Goal: Task Accomplishment & Management: Manage account settings

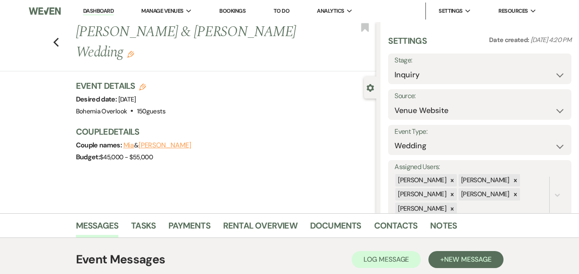
select select "5"
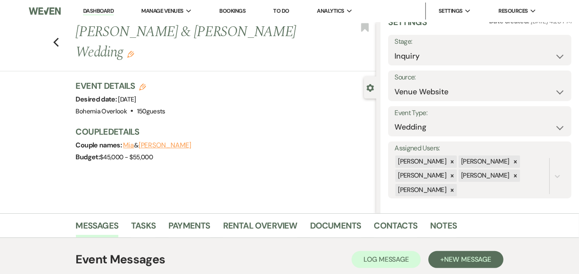
click at [112, 8] on link "Dashboard" at bounding box center [98, 11] width 31 height 8
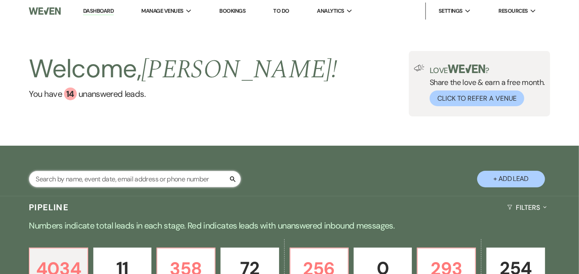
click at [141, 178] on input "text" at bounding box center [135, 179] width 212 height 17
type input "Ava"
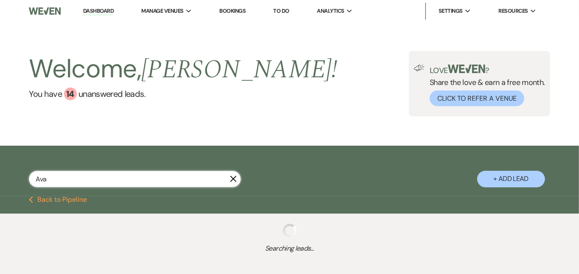
select select "4"
select select "8"
select select "4"
select select "9"
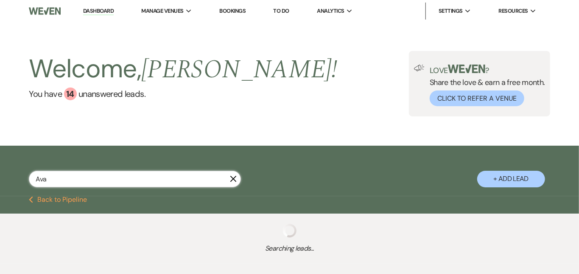
select select "2"
select select "8"
select select "6"
select select "8"
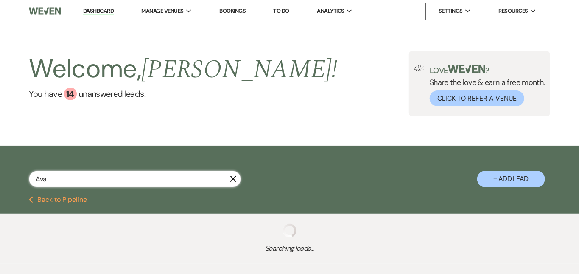
select select "5"
select select "2"
select select "8"
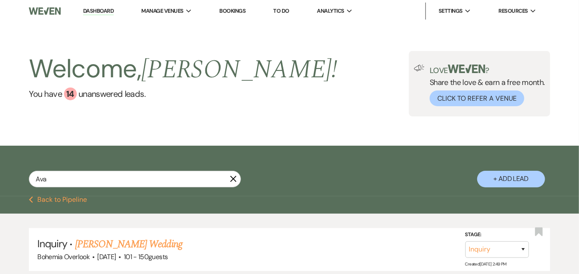
click at [260, 140] on div "Welcome, Kimberly ! You have 14 unanswered lead s . Love ? Share the love & ear…" at bounding box center [289, 83] width 579 height 123
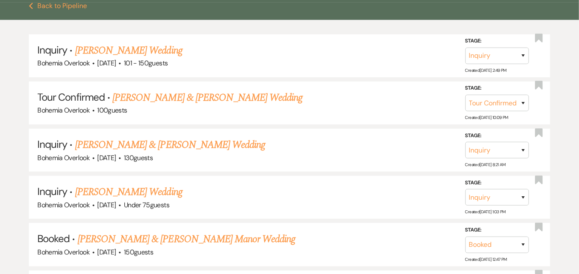
scroll to position [194, 0]
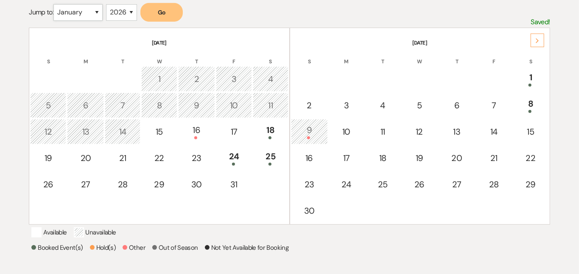
select select "5"
select select "2027"
click at [162, 13] on button "Go" at bounding box center [161, 12] width 42 height 19
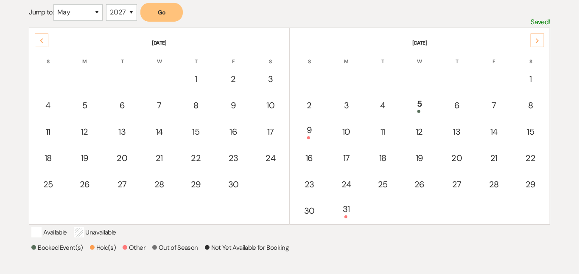
click at [532, 39] on div "Next" at bounding box center [538, 41] width 14 height 14
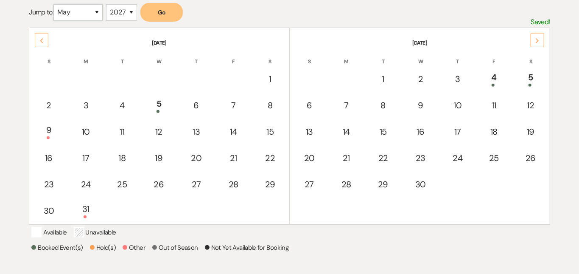
select select "6"
click at [165, 13] on button "Go" at bounding box center [161, 12] width 42 height 19
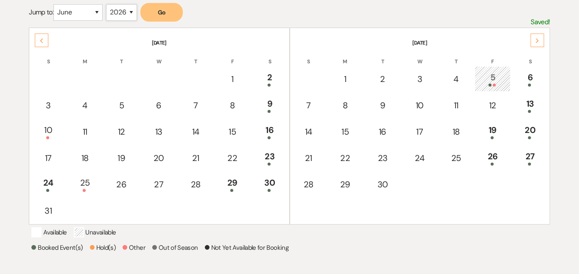
select select "2027"
click at [166, 10] on button "Go" at bounding box center [161, 12] width 42 height 19
